Goal: Information Seeking & Learning: Learn about a topic

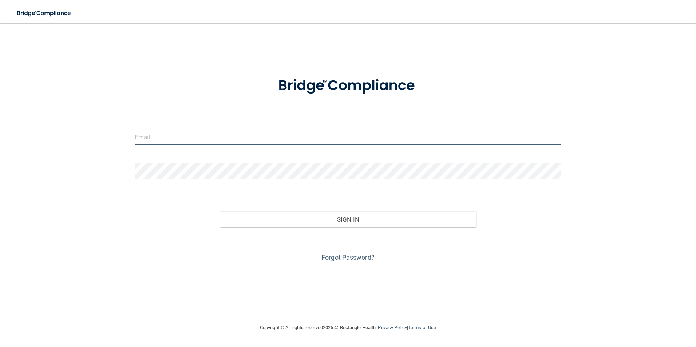
click at [152, 134] on input "email" at bounding box center [348, 137] width 427 height 16
type input "[EMAIL_ADDRESS][DOMAIN_NAME]"
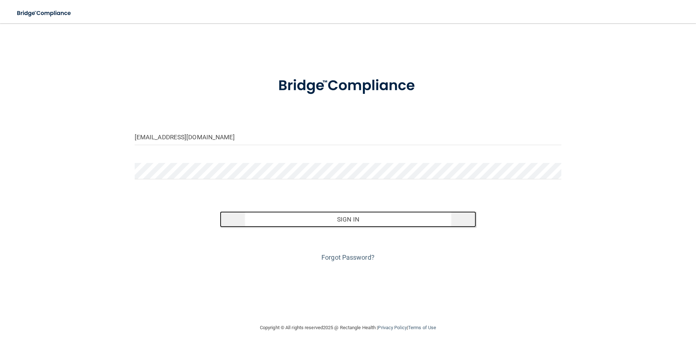
drag, startPoint x: 288, startPoint y: 217, endPoint x: 285, endPoint y: 214, distance: 4.2
click at [288, 217] on button "Sign In" at bounding box center [348, 220] width 256 height 16
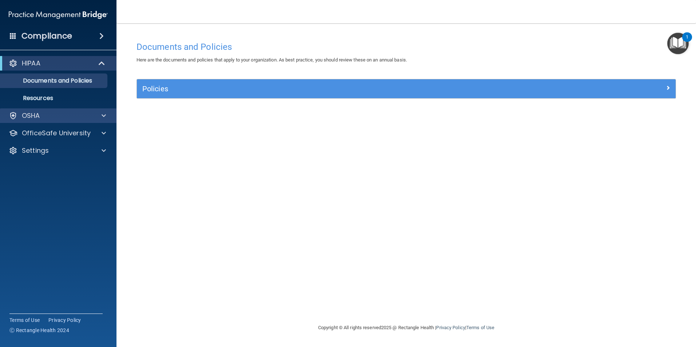
click at [70, 110] on div "OSHA" at bounding box center [58, 115] width 117 height 15
click at [91, 116] on div "OSHA" at bounding box center [48, 115] width 90 height 9
click at [107, 115] on div at bounding box center [103, 115] width 18 height 9
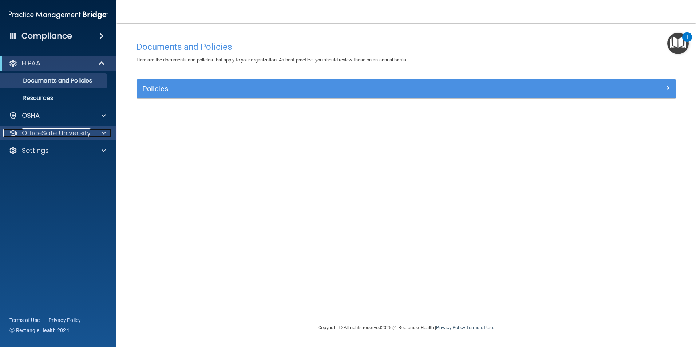
click at [105, 135] on span at bounding box center [104, 133] width 4 height 9
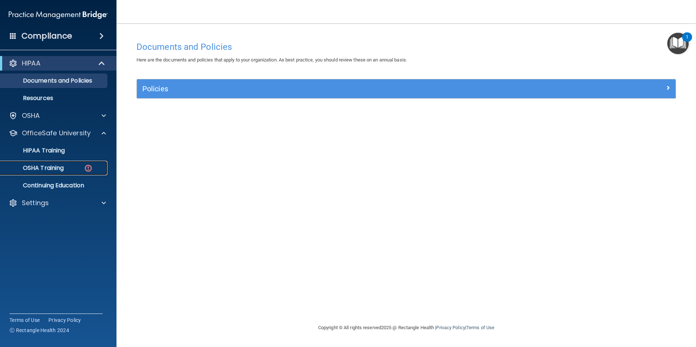
click at [59, 166] on p "OSHA Training" at bounding box center [34, 168] width 59 height 7
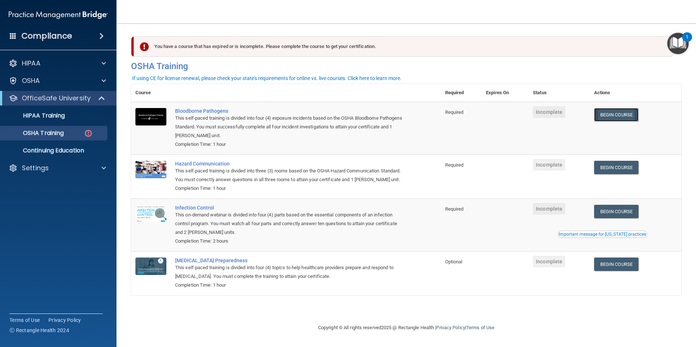
click at [628, 118] on link "Begin Course" at bounding box center [616, 114] width 44 height 13
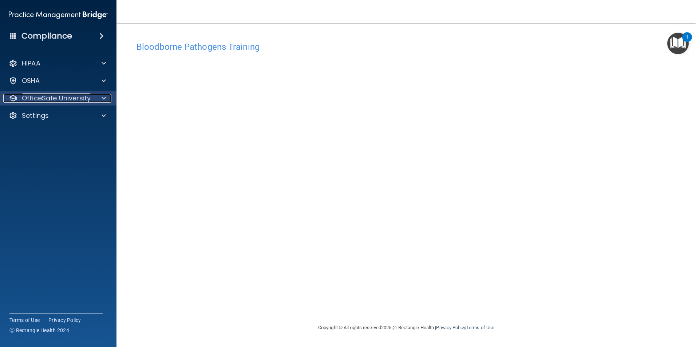
click at [90, 95] on div "OfficeSafe University" at bounding box center [48, 98] width 90 height 9
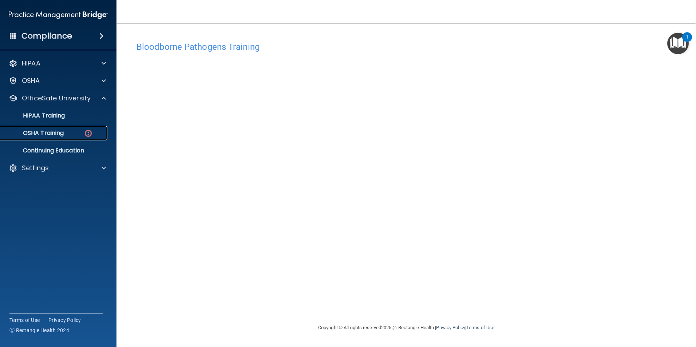
click at [61, 131] on p "OSHA Training" at bounding box center [34, 133] width 59 height 7
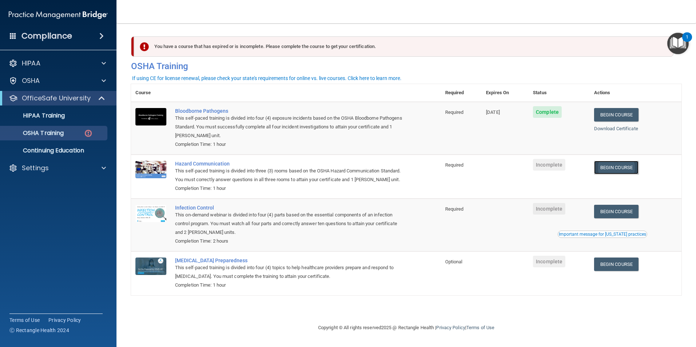
click at [616, 168] on link "Begin Course" at bounding box center [616, 167] width 44 height 13
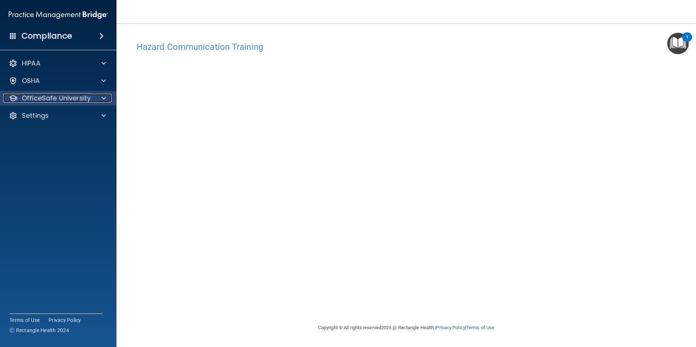
click at [70, 97] on p "OfficeSafe University" at bounding box center [56, 98] width 69 height 9
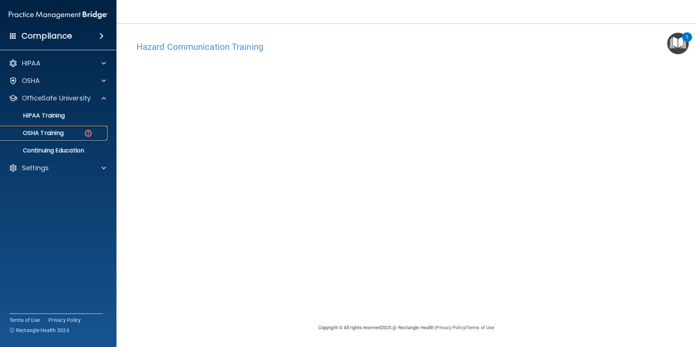
click at [60, 134] on p "OSHA Training" at bounding box center [34, 133] width 59 height 7
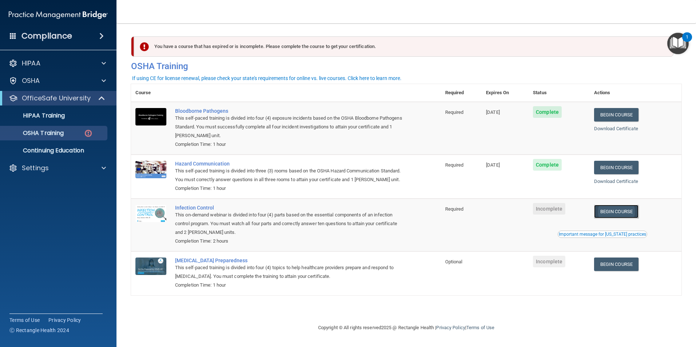
click at [612, 218] on link "Begin Course" at bounding box center [616, 211] width 44 height 13
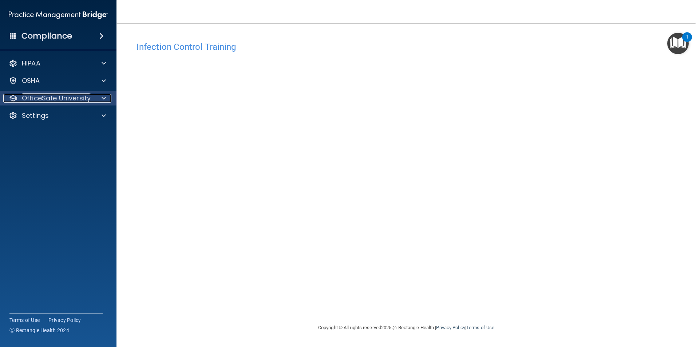
click at [77, 97] on p "OfficeSafe University" at bounding box center [56, 98] width 69 height 9
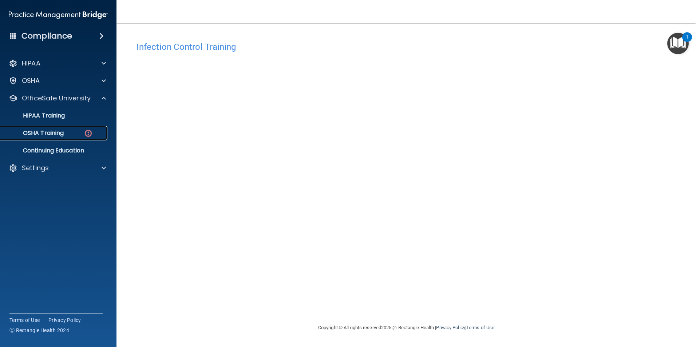
click at [77, 130] on div "OSHA Training" at bounding box center [54, 133] width 99 height 7
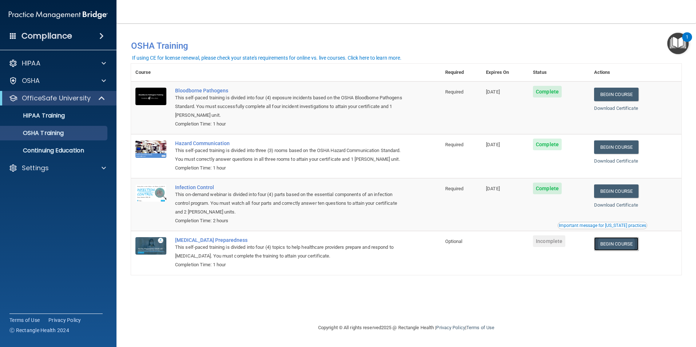
click at [623, 251] on link "Begin Course" at bounding box center [616, 243] width 44 height 13
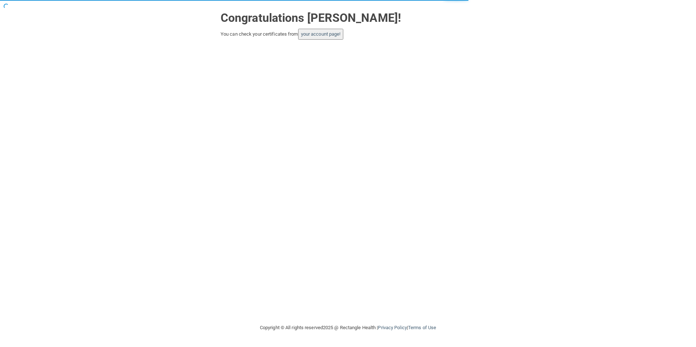
click at [331, 40] on button "your account page!" at bounding box center [321, 34] width 46 height 11
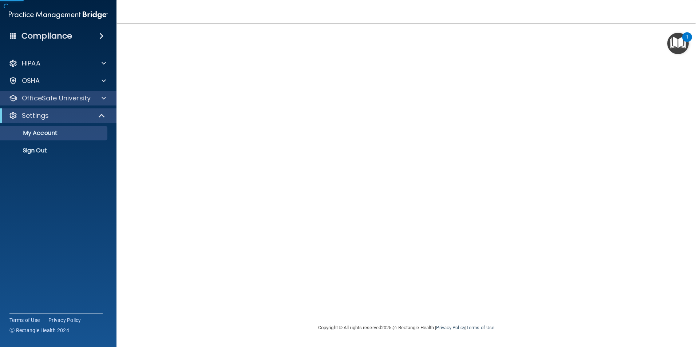
click at [106, 93] on div "OfficeSafe University" at bounding box center [58, 98] width 117 height 15
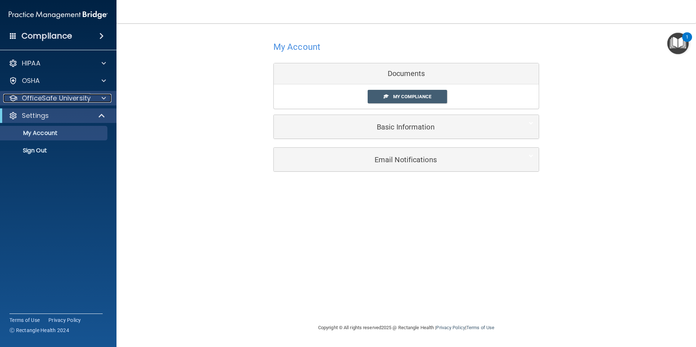
click at [104, 95] on span at bounding box center [104, 98] width 4 height 9
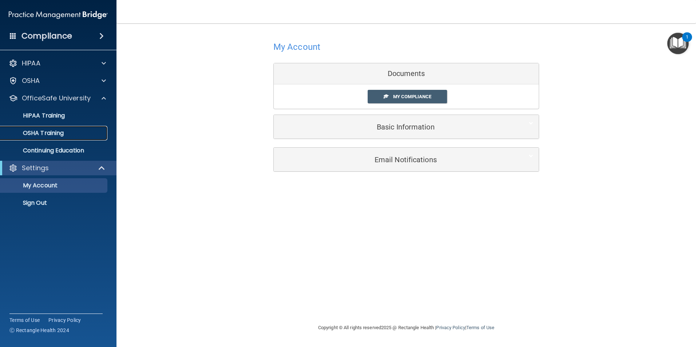
click at [75, 134] on div "OSHA Training" at bounding box center [54, 133] width 99 height 7
